Goal: Entertainment & Leisure: Consume media (video, audio)

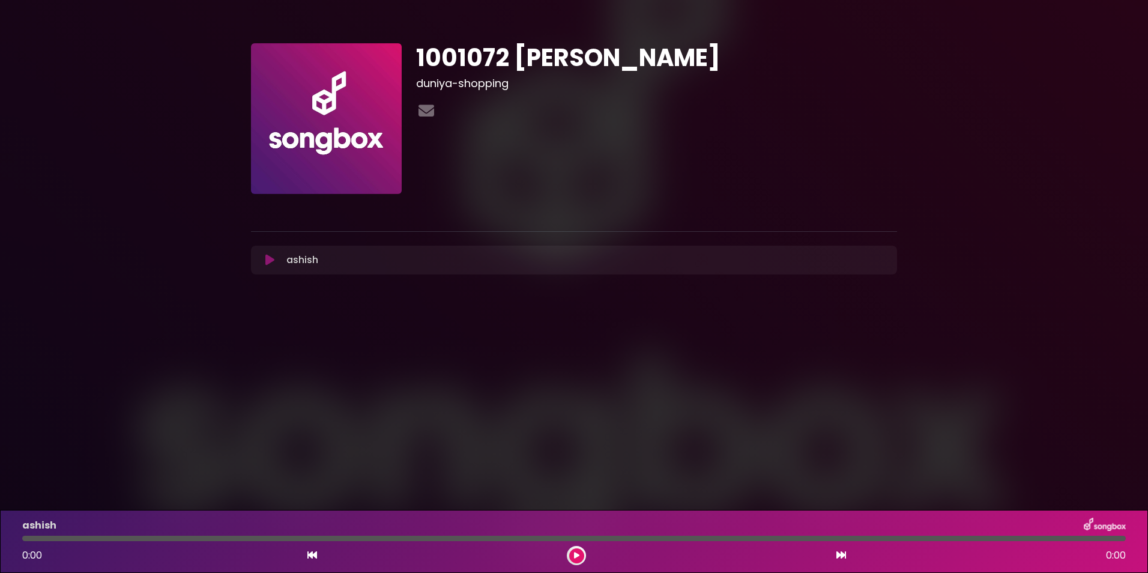
click at [274, 258] on icon at bounding box center [269, 260] width 9 height 12
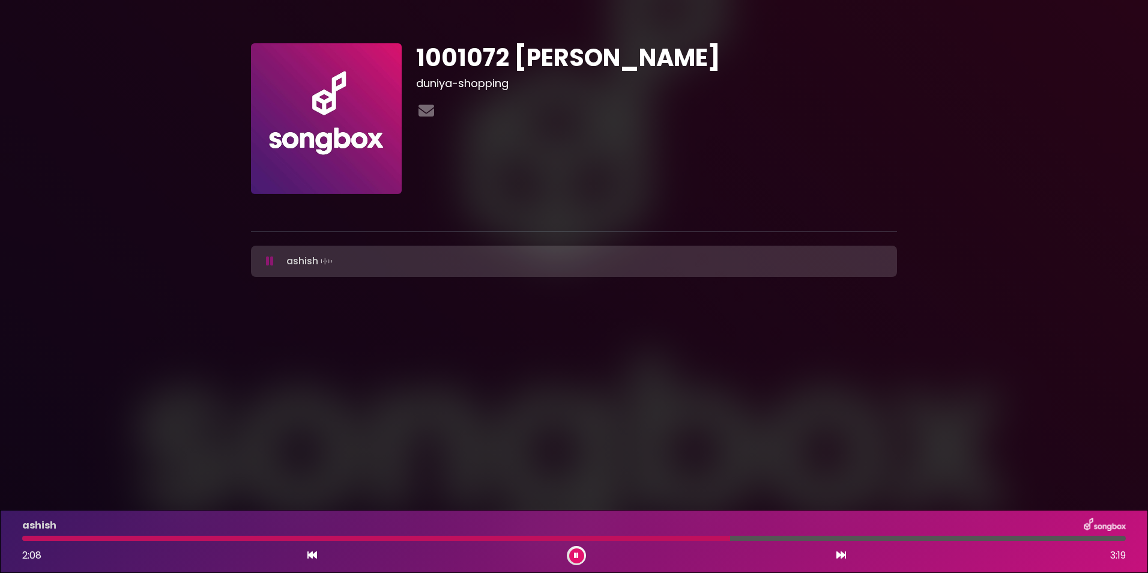
click at [573, 548] on div at bounding box center [576, 555] width 19 height 19
click at [576, 555] on icon at bounding box center [576, 555] width 5 height 7
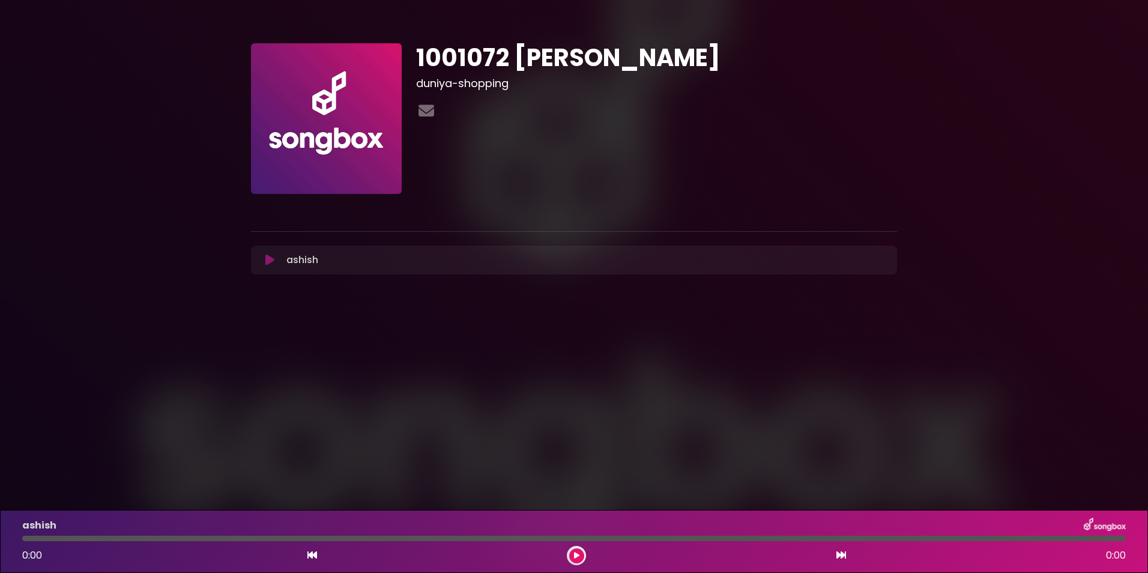
click at [573, 549] on div at bounding box center [576, 555] width 19 height 19
click at [573, 554] on button at bounding box center [576, 555] width 15 height 15
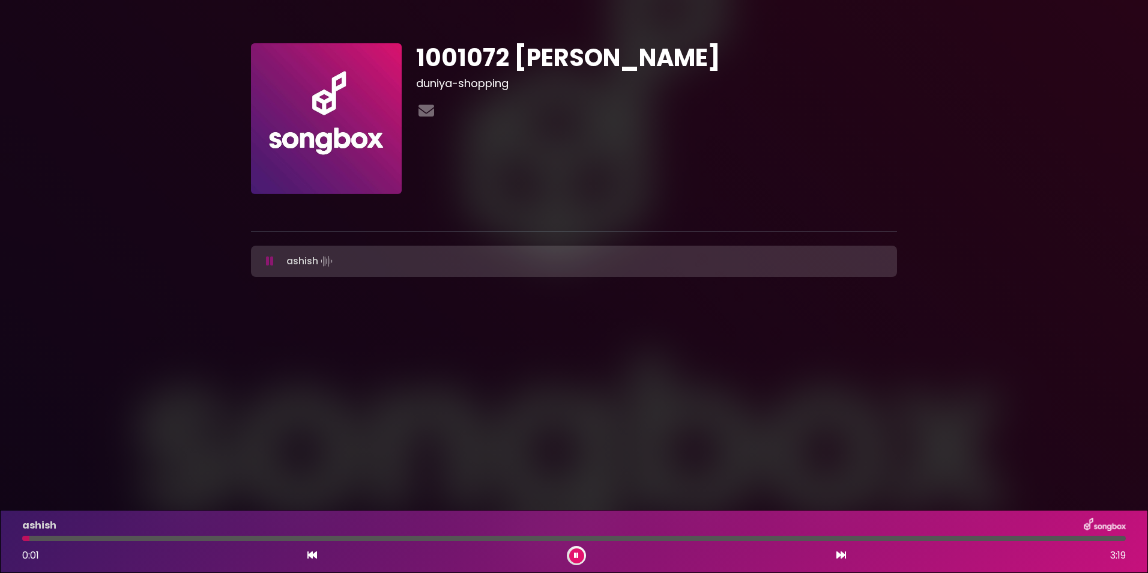
click at [567, 551] on div "0:01 3:19" at bounding box center [574, 555] width 1118 height 19
click at [576, 556] on icon at bounding box center [576, 555] width 5 height 7
